Goal: Understand process/instructions: Learn about a topic

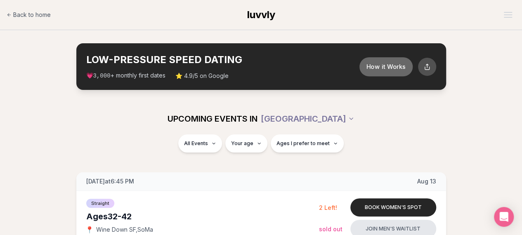
click at [392, 70] on button "How it Works" at bounding box center [385, 66] width 53 height 19
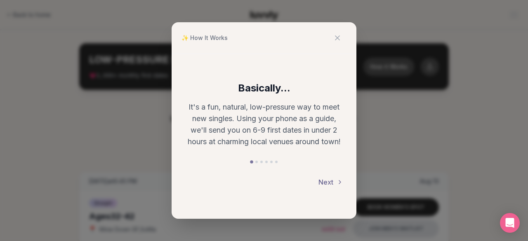
click at [331, 183] on button "Next" at bounding box center [330, 182] width 25 height 18
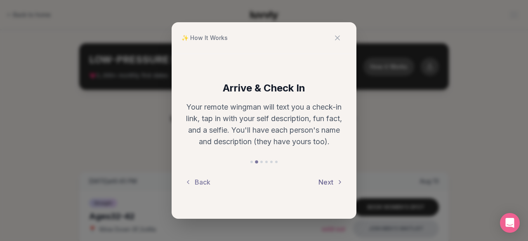
click at [331, 183] on button "Next" at bounding box center [330, 182] width 25 height 18
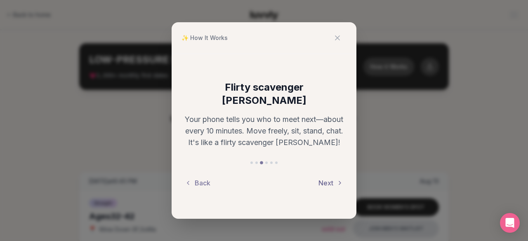
click at [334, 174] on button "Next" at bounding box center [330, 183] width 25 height 18
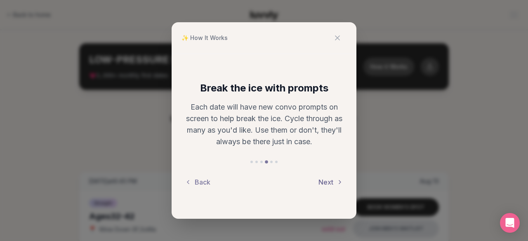
click at [334, 175] on button "Next" at bounding box center [330, 182] width 25 height 18
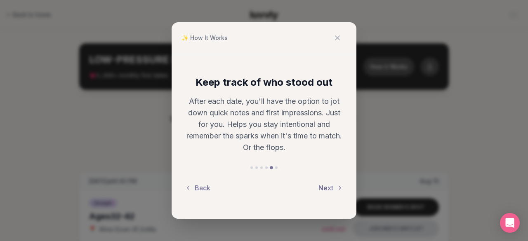
click at [334, 179] on button "Next" at bounding box center [330, 188] width 25 height 18
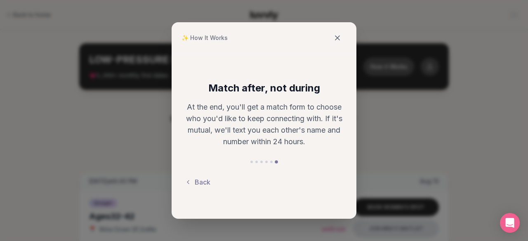
click at [342, 35] on button at bounding box center [337, 38] width 18 height 18
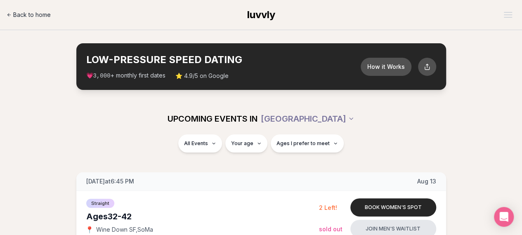
click at [30, 15] on span "Back to home" at bounding box center [32, 15] width 38 height 8
